Goal: Task Accomplishment & Management: Manage account settings

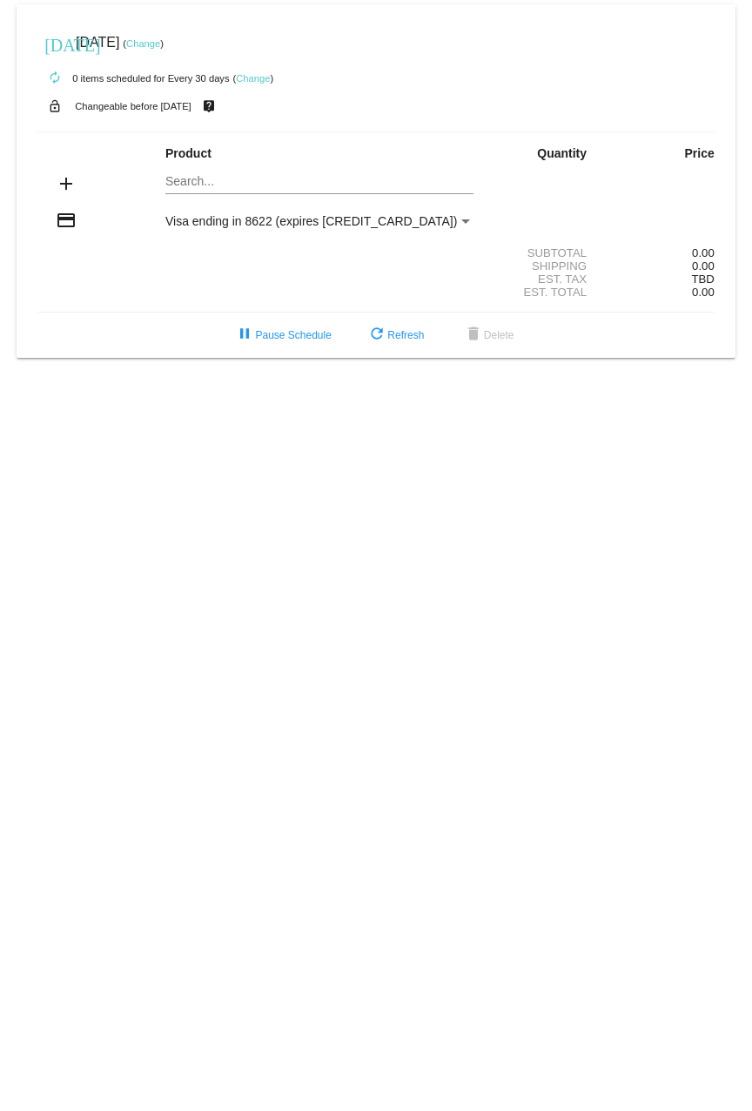
click at [466, 220] on div "Payment Method" at bounding box center [466, 221] width 9 height 4
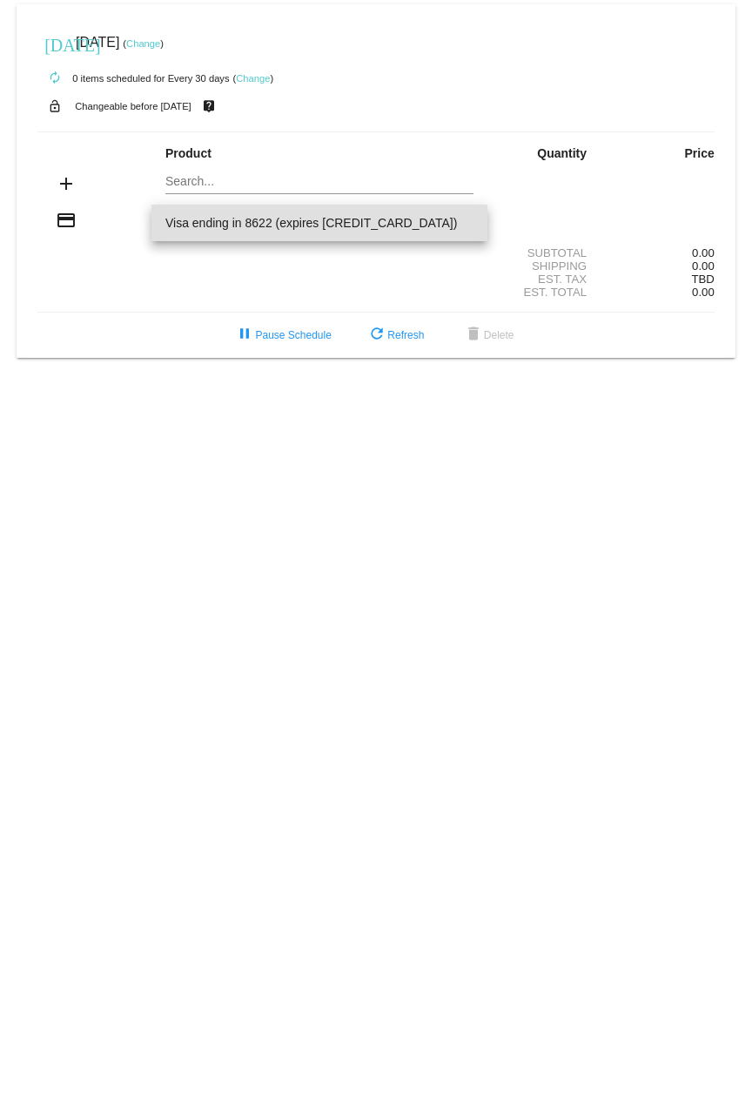
click at [444, 270] on div at bounding box center [376, 555] width 752 height 1111
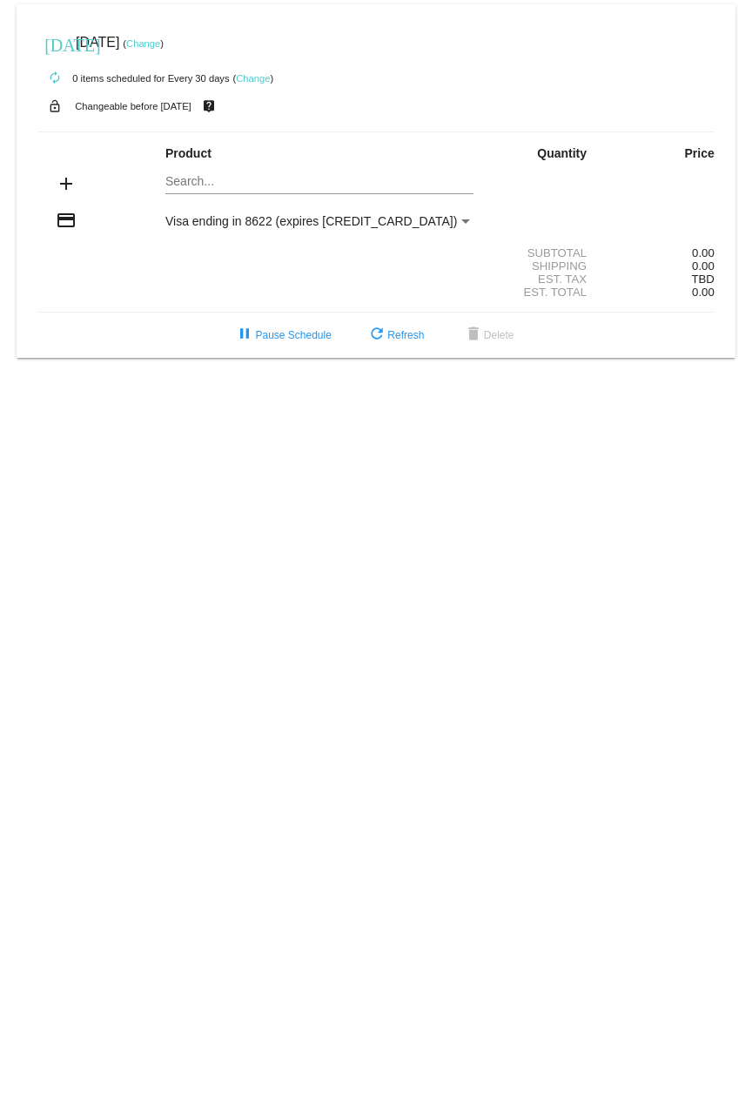
click at [160, 43] on link "Change" at bounding box center [143, 43] width 34 height 10
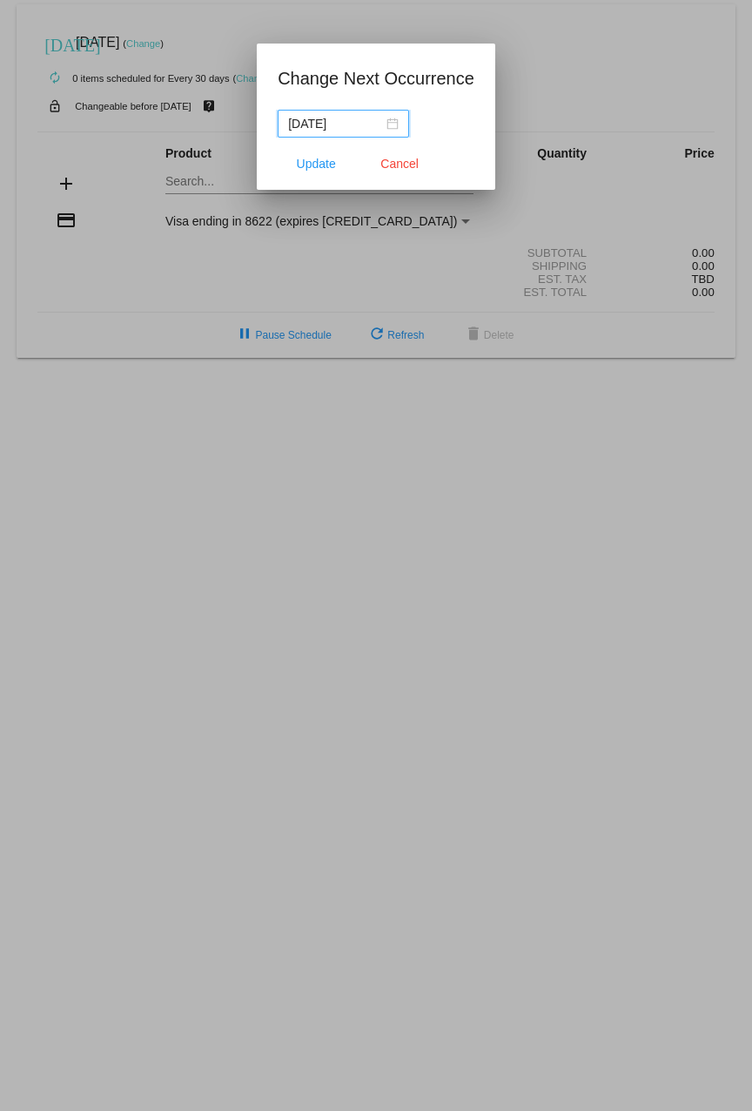
click at [393, 124] on div "[DATE]" at bounding box center [343, 123] width 111 height 19
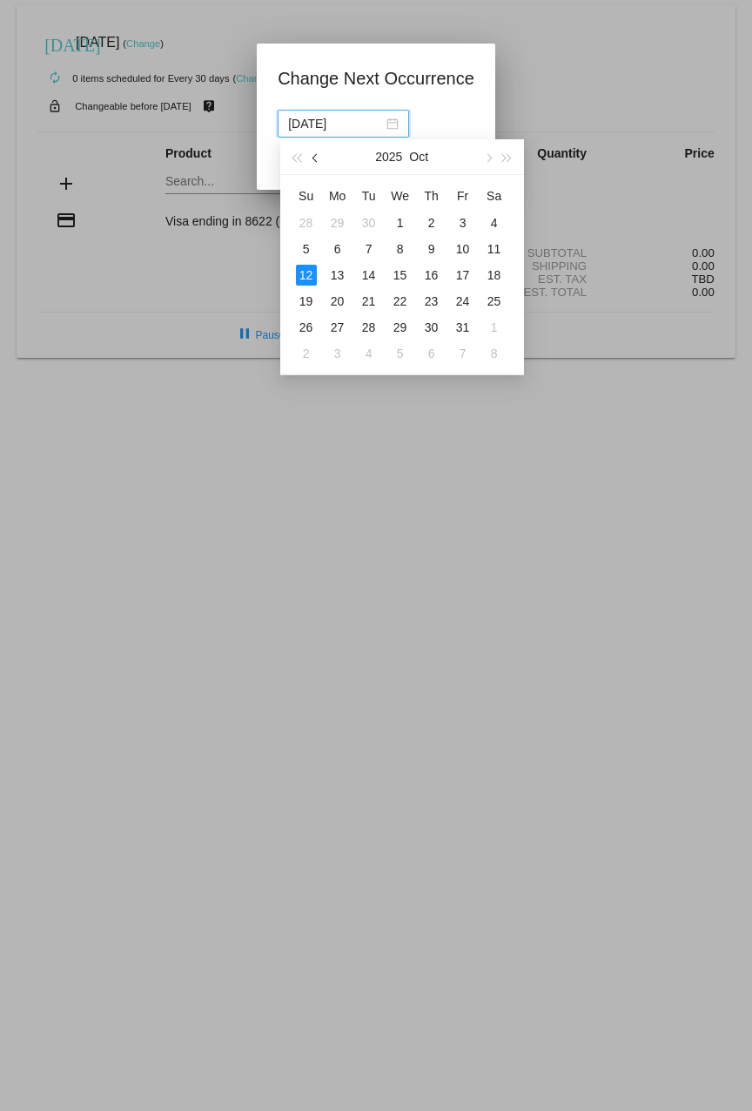
click at [317, 159] on span "button" at bounding box center [316, 158] width 9 height 9
click at [368, 327] on div "30" at bounding box center [369, 327] width 21 height 21
type input "[DATE]"
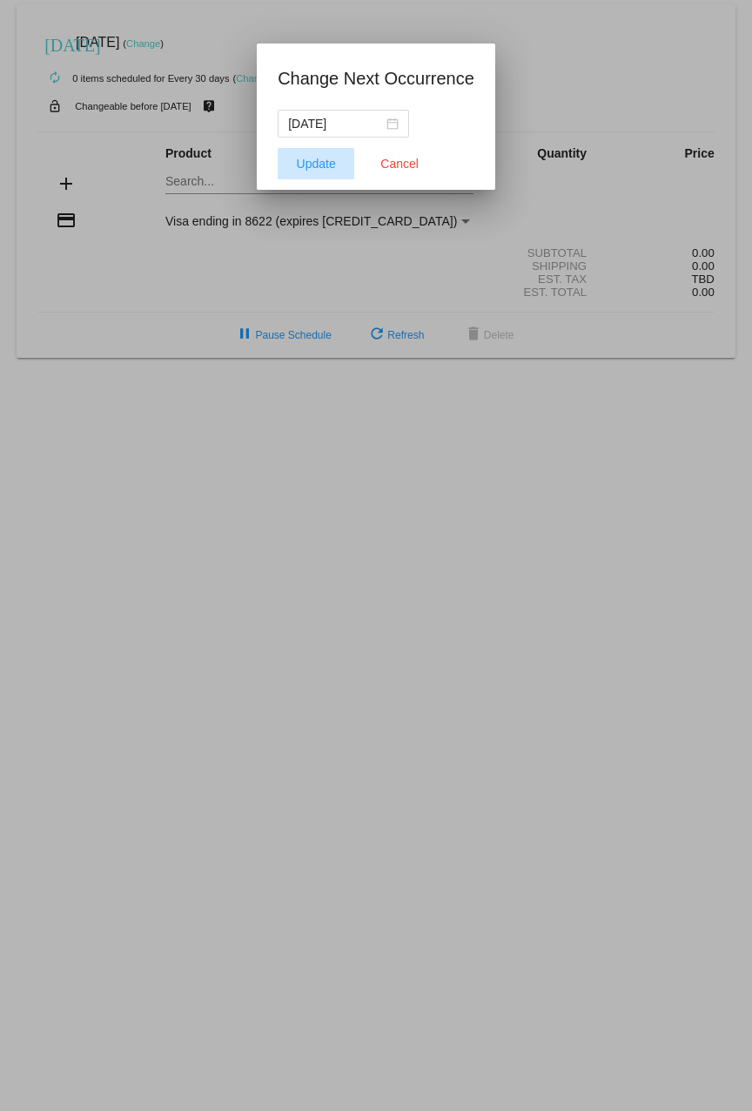
click at [328, 169] on span "Update" at bounding box center [316, 164] width 39 height 14
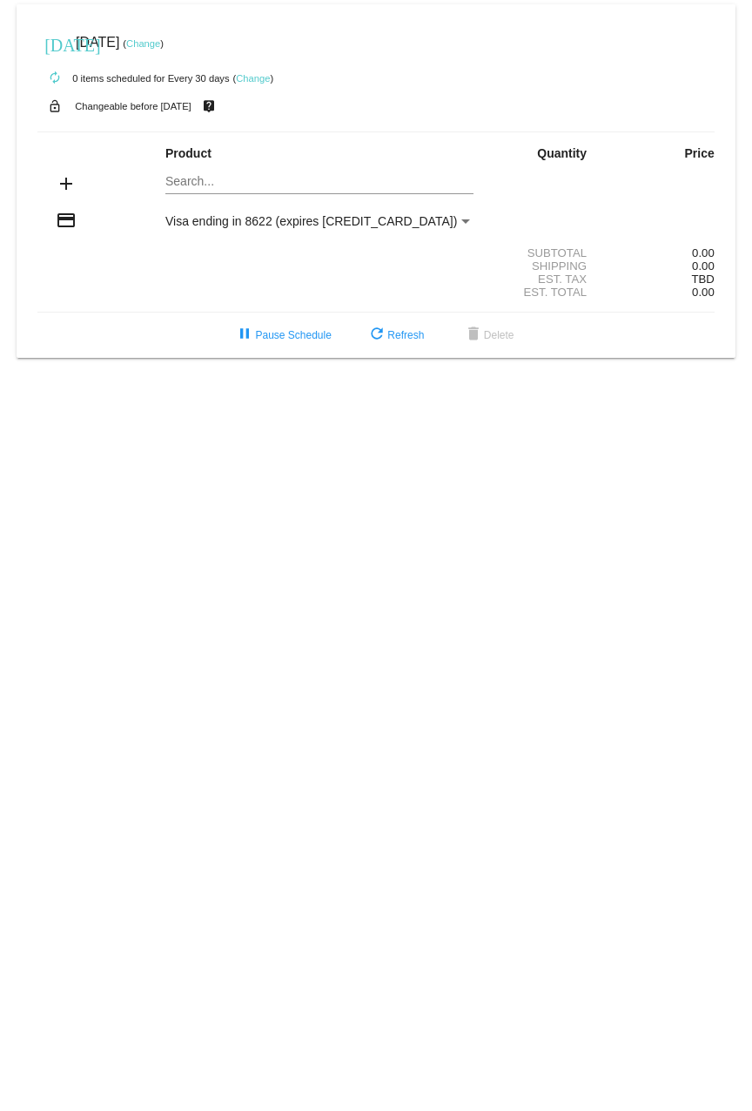
click at [248, 73] on link "Change" at bounding box center [253, 78] width 34 height 10
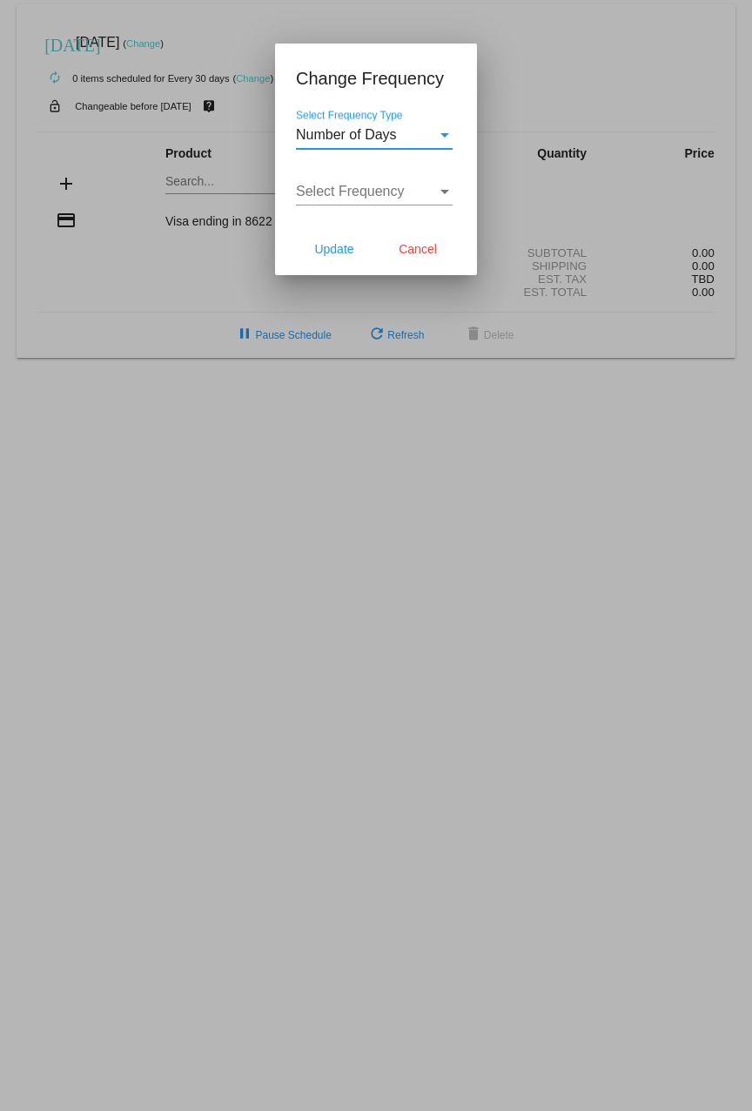
click at [394, 138] on span "Number of Days" at bounding box center [346, 134] width 101 height 15
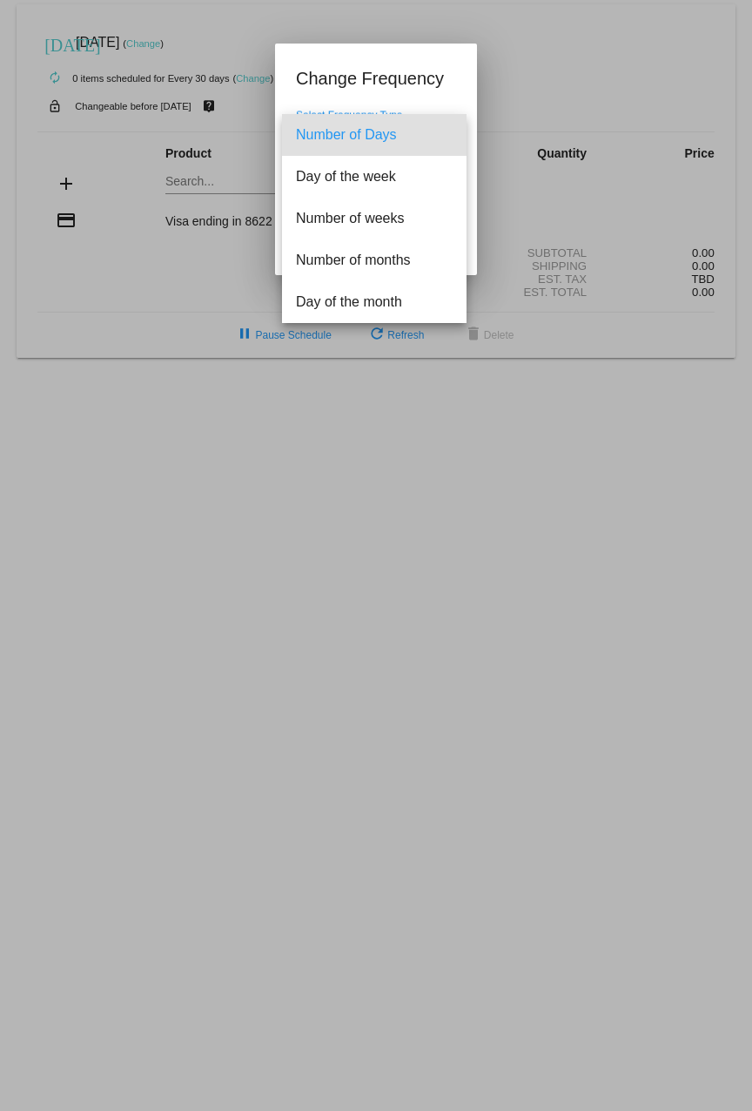
click at [394, 138] on span "Number of Days" at bounding box center [374, 135] width 157 height 42
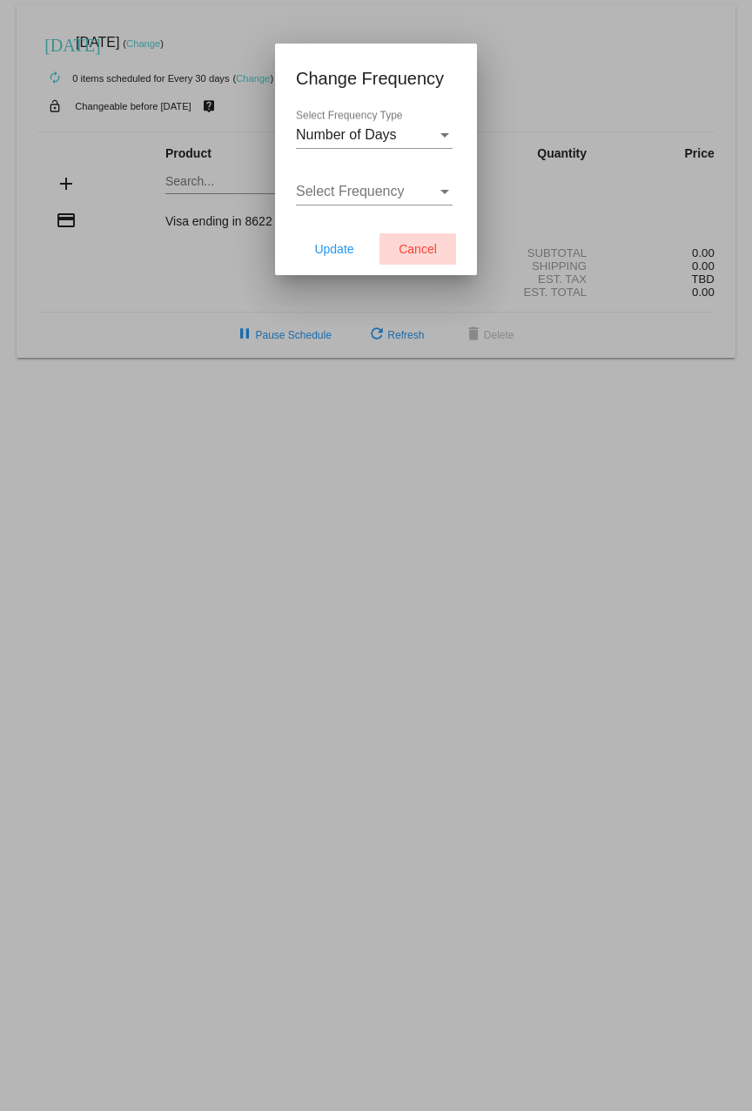
click at [403, 253] on span "Cancel" at bounding box center [418, 249] width 38 height 14
